Goal: Task Accomplishment & Management: Use online tool/utility

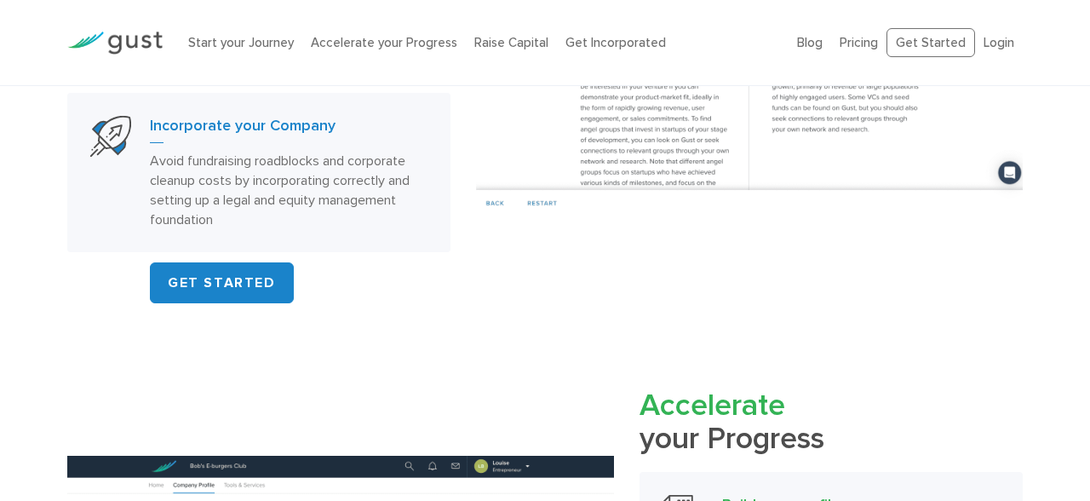
scroll to position [1200, 0]
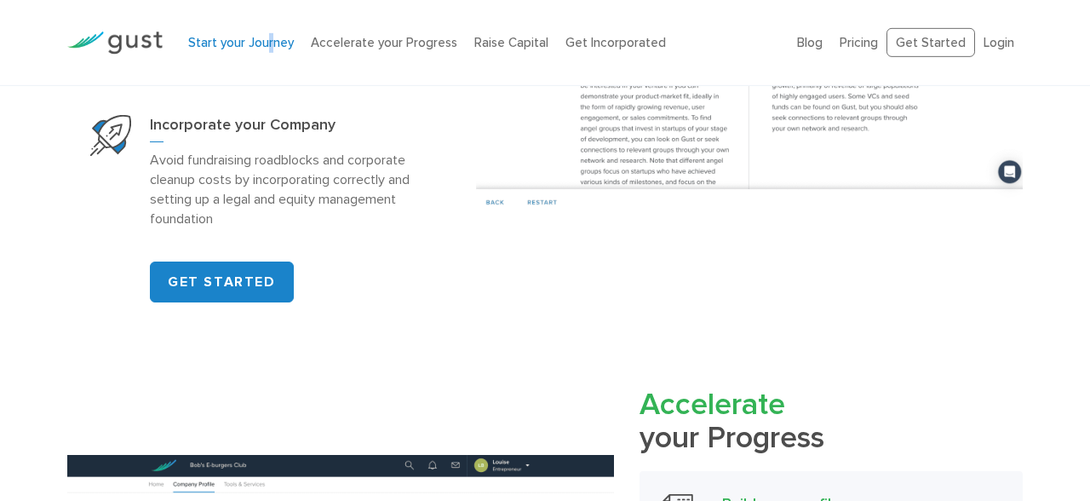
drag, startPoint x: 272, startPoint y: 29, endPoint x: 260, endPoint y: 45, distance: 20.6
click at [260, 45] on div "Start your Journey Accelerate your Progress Raise Capital Get Incorporated" at bounding box center [479, 43] width 609 height 54
click at [260, 45] on link "Start your Journey" at bounding box center [241, 42] width 106 height 15
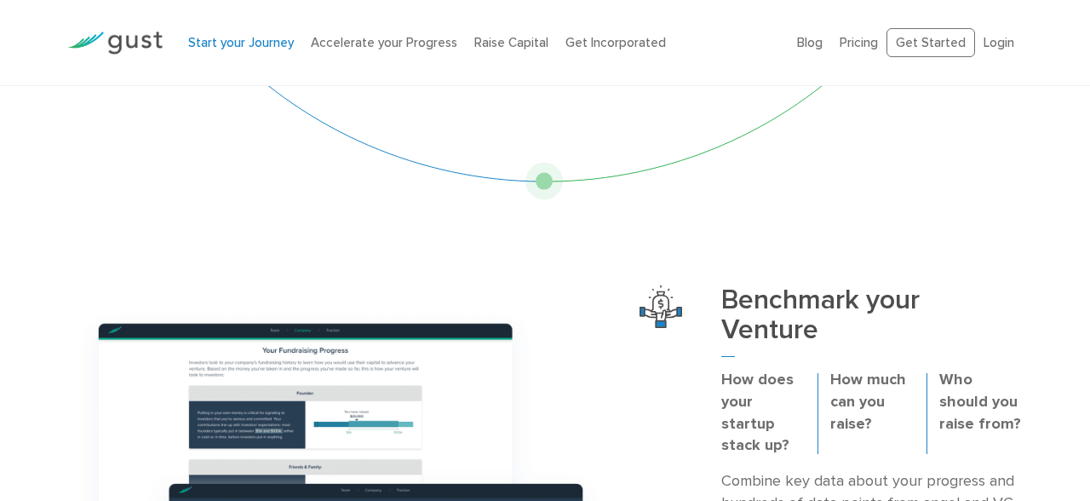
scroll to position [355, 0]
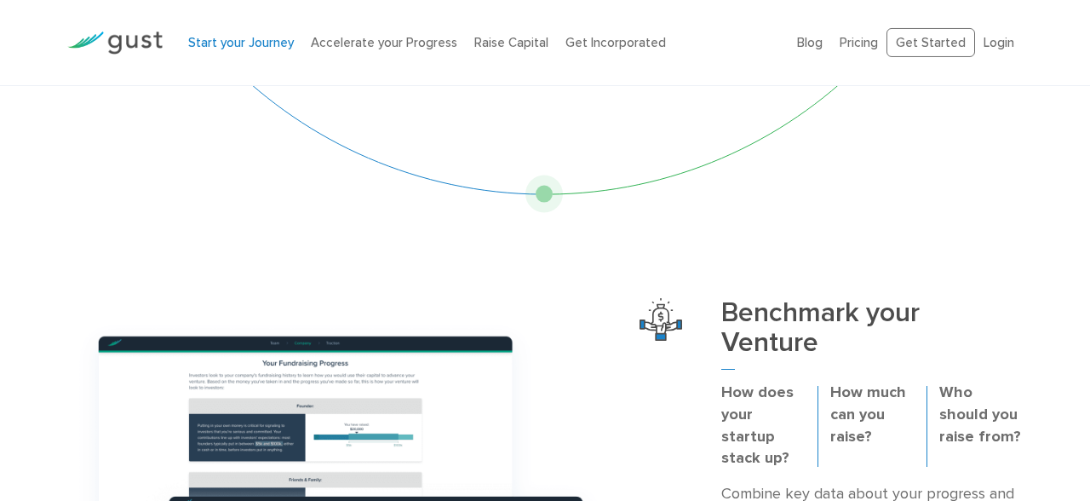
click at [142, 42] on img at bounding box center [114, 42] width 95 height 23
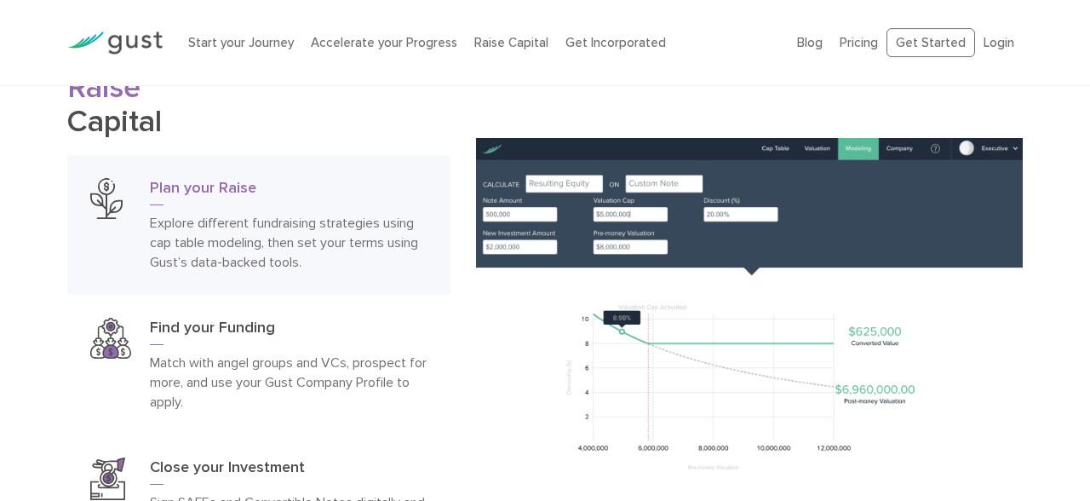
scroll to position [2466, 0]
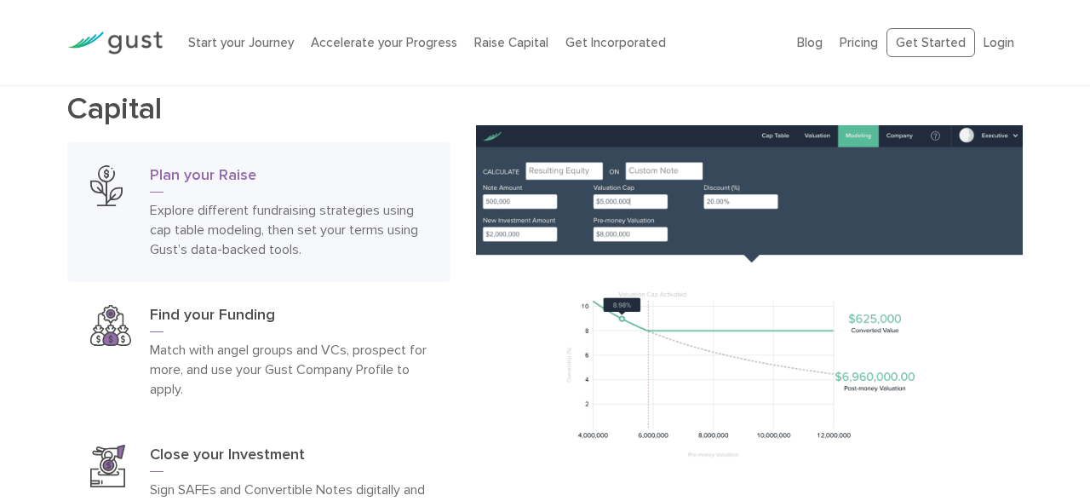
click at [565, 50] on li "Get Incorporated" at bounding box center [615, 43] width 100 height 20
